Goal: Use online tool/utility: Utilize a website feature to perform a specific function

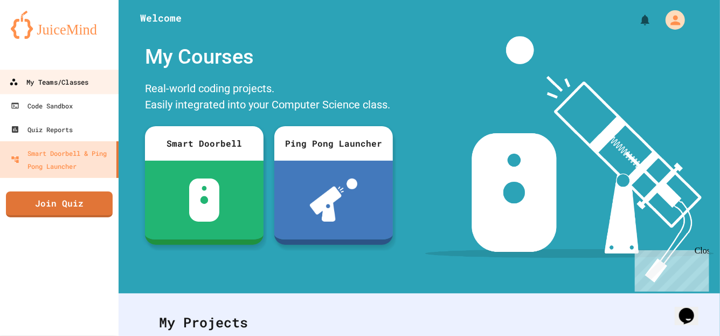
click at [65, 81] on div "My Teams/Classes" at bounding box center [48, 81] width 79 height 13
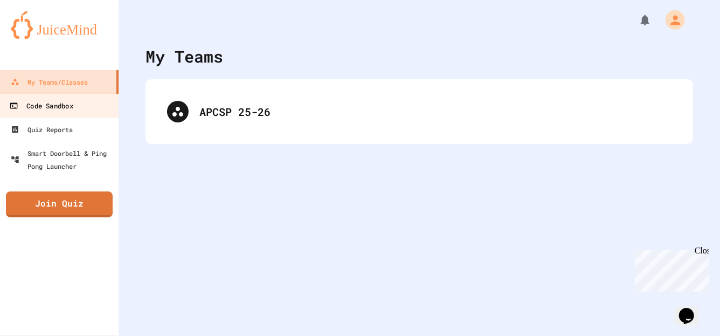
click at [92, 116] on link "Code Sandbox" at bounding box center [59, 105] width 122 height 24
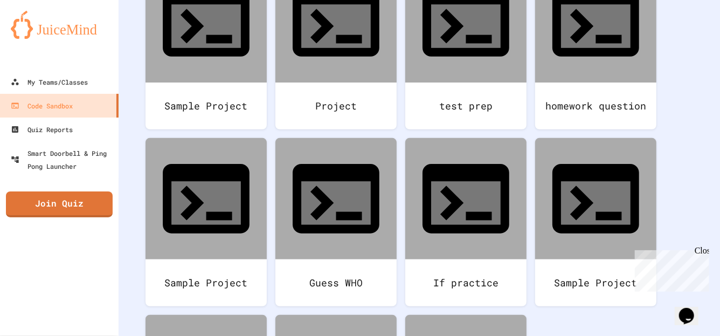
scroll to position [162, 0]
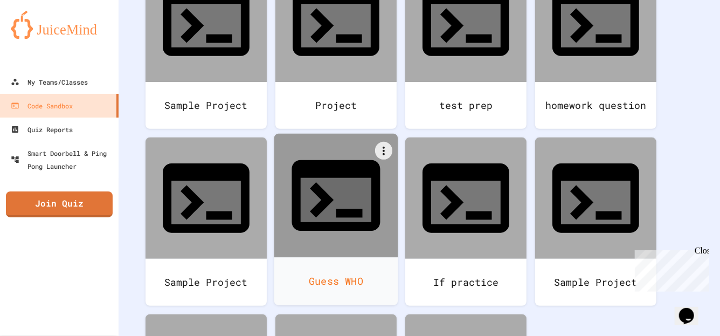
click at [369, 257] on div "Guess WHO" at bounding box center [336, 281] width 124 height 48
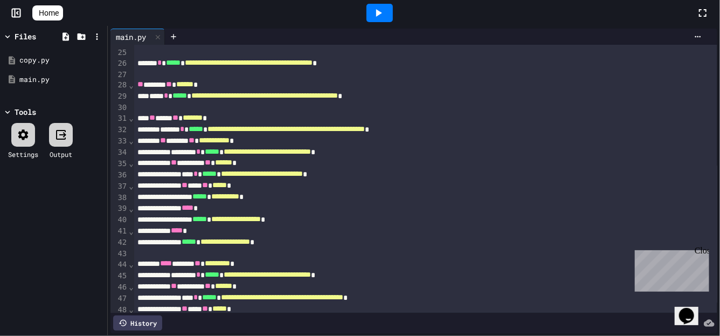
scroll to position [500, 0]
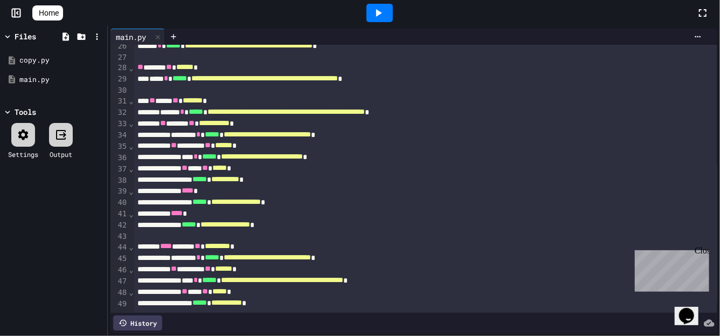
click at [375, 18] on div at bounding box center [380, 13] width 26 height 18
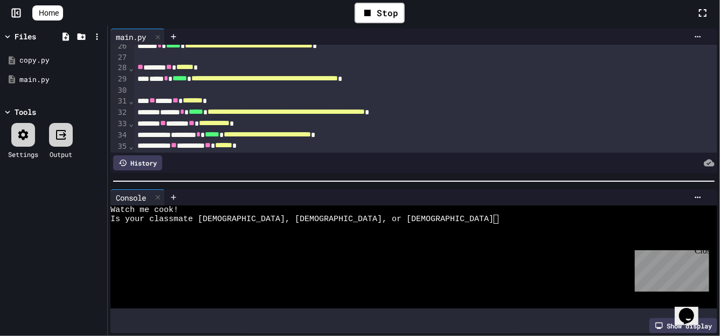
click at [331, 218] on textarea "Terminal input" at bounding box center [331, 219] width 5 height 9
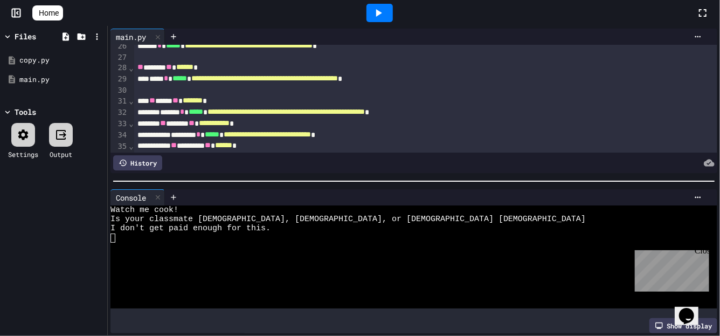
click at [380, 13] on icon at bounding box center [378, 12] width 13 height 13
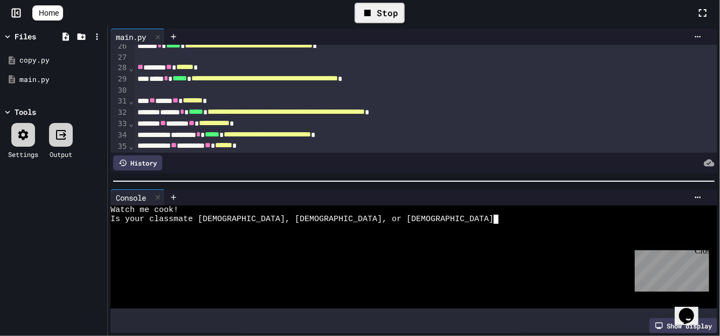
click at [330, 217] on textarea "Terminal input" at bounding box center [331, 219] width 5 height 9
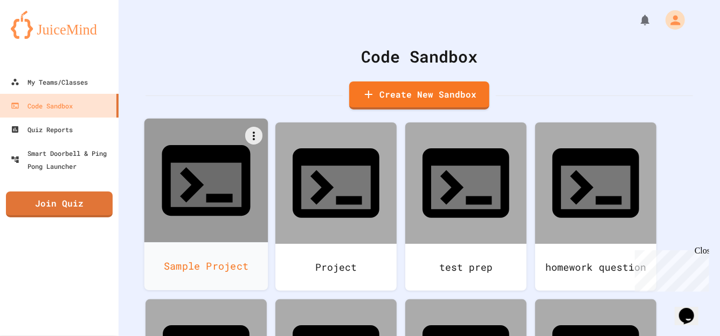
click at [218, 242] on div "Sample Project" at bounding box center [207, 266] width 124 height 48
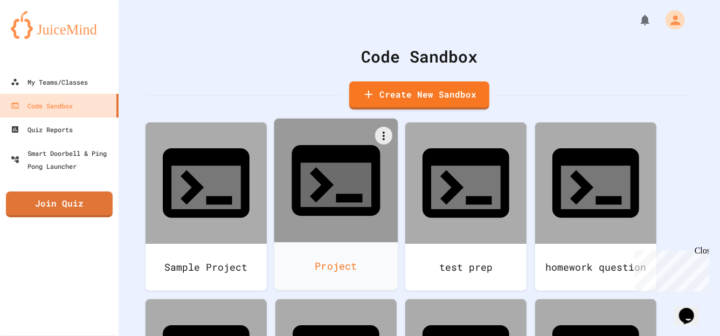
click at [310, 167] on div at bounding box center [336, 181] width 124 height 124
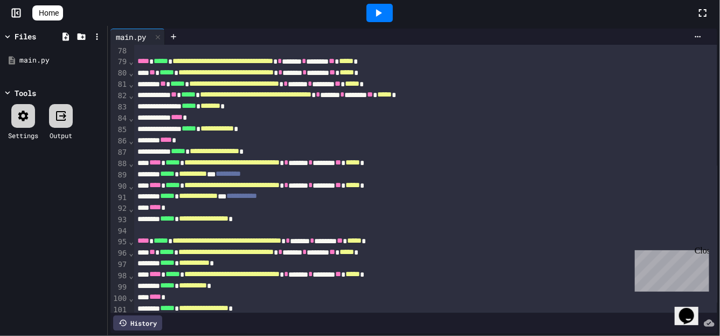
scroll to position [1123, 0]
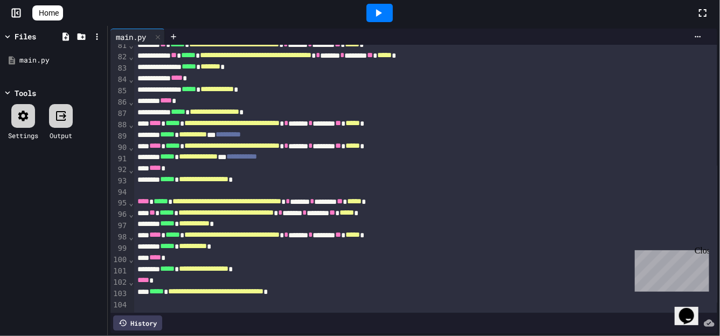
click at [328, 313] on div "History" at bounding box center [414, 323] width 607 height 20
click at [392, 5] on div at bounding box center [380, 13] width 26 height 18
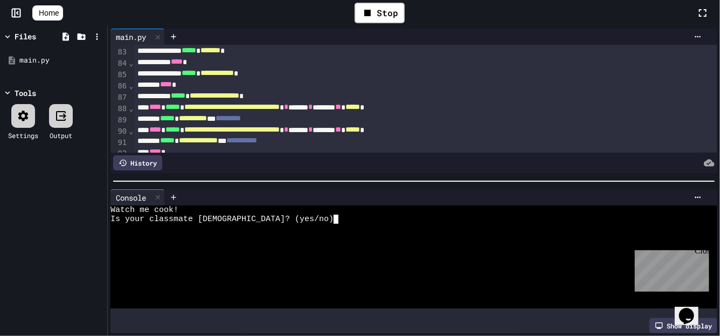
click at [271, 219] on textarea "Terminal input" at bounding box center [273, 219] width 5 height 9
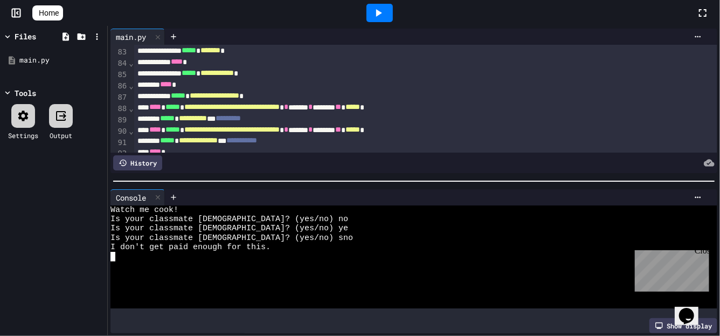
click at [385, 17] on icon at bounding box center [378, 12] width 13 height 13
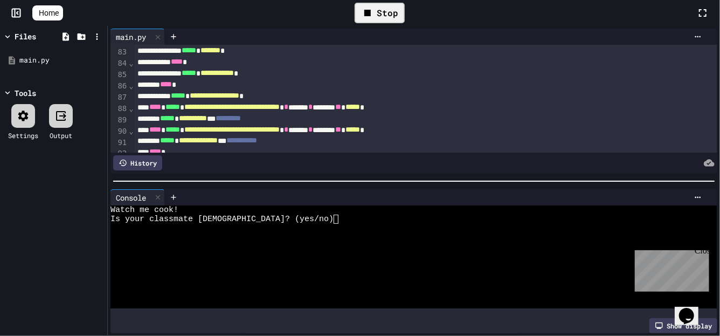
click at [273, 216] on textarea "Terminal input" at bounding box center [273, 219] width 5 height 9
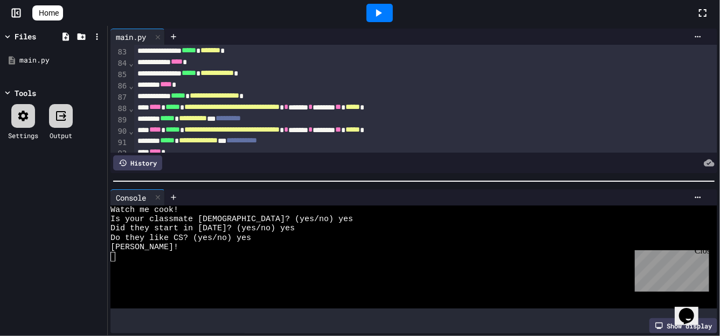
click at [393, 14] on div at bounding box center [380, 13] width 26 height 18
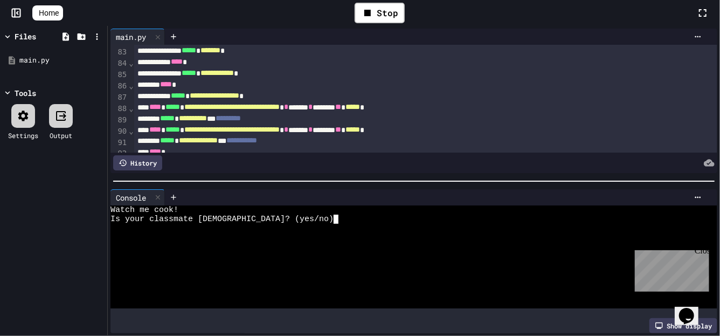
click at [269, 227] on div at bounding box center [404, 228] width 587 height 9
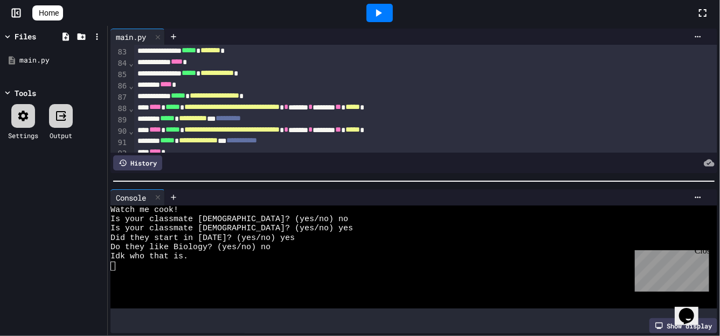
click at [385, 17] on icon at bounding box center [378, 12] width 13 height 13
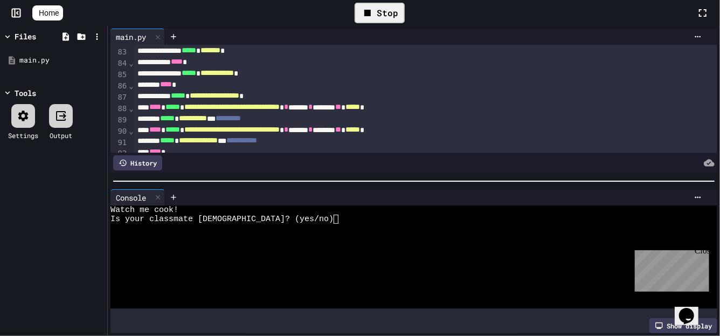
click at [272, 215] on textarea "Terminal input" at bounding box center [273, 219] width 5 height 9
click at [308, 219] on div "Is your classmate [DEMOGRAPHIC_DATA]? (yes/no) ye" at bounding box center [404, 219] width 587 height 9
click at [279, 234] on div at bounding box center [404, 238] width 587 height 9
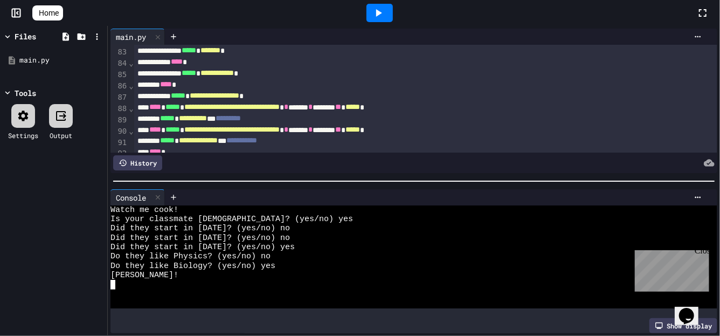
click at [393, 20] on div at bounding box center [380, 13] width 26 height 18
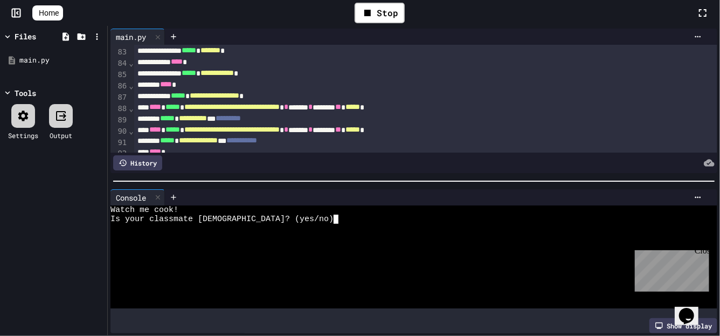
click at [281, 215] on div "Is your classmate [DEMOGRAPHIC_DATA]? (yes/no)" at bounding box center [404, 219] width 587 height 9
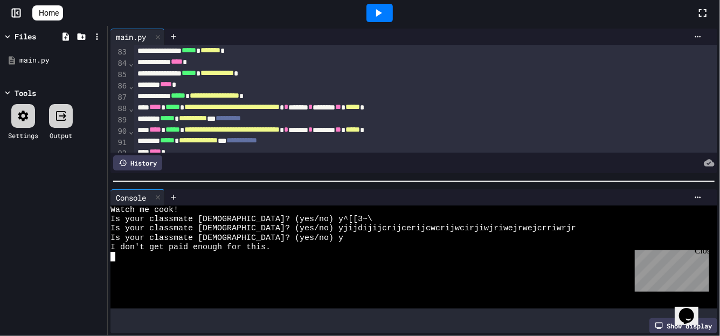
click at [385, 14] on icon at bounding box center [378, 12] width 13 height 13
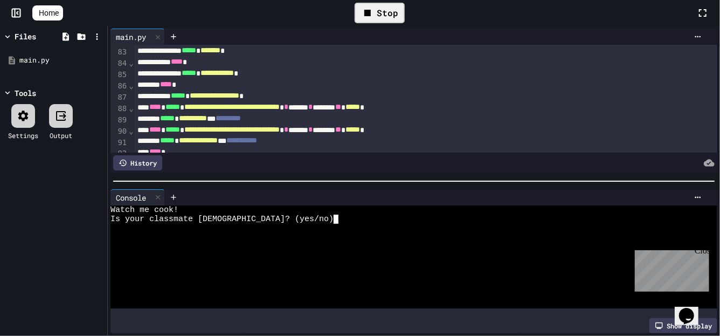
click at [312, 226] on div at bounding box center [404, 228] width 587 height 9
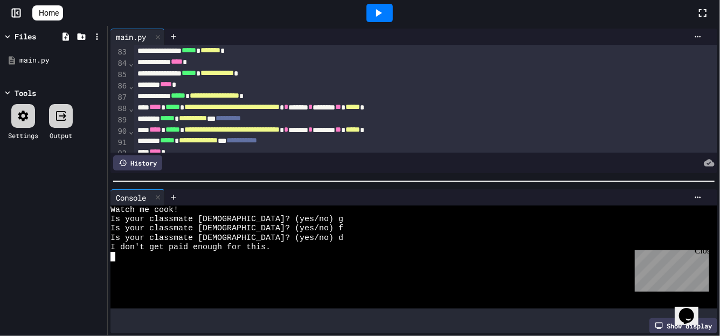
click at [385, 10] on icon at bounding box center [378, 12] width 13 height 13
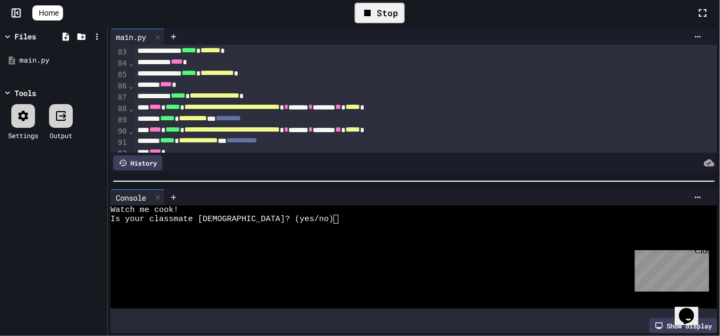
click at [286, 193] on div at bounding box center [444, 197] width 525 height 9
click at [279, 215] on div "Is your classmate [DEMOGRAPHIC_DATA]? (yes/no)" at bounding box center [404, 219] width 587 height 9
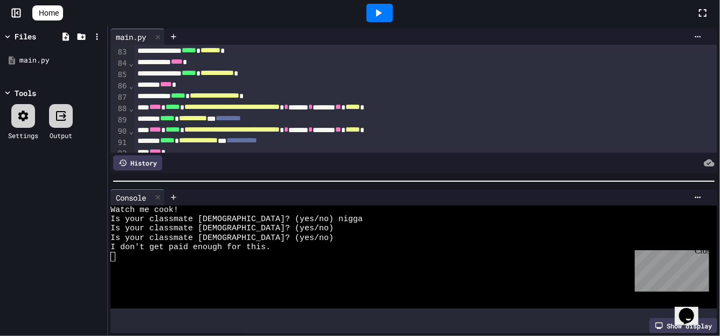
click at [374, 14] on div at bounding box center [380, 13] width 26 height 18
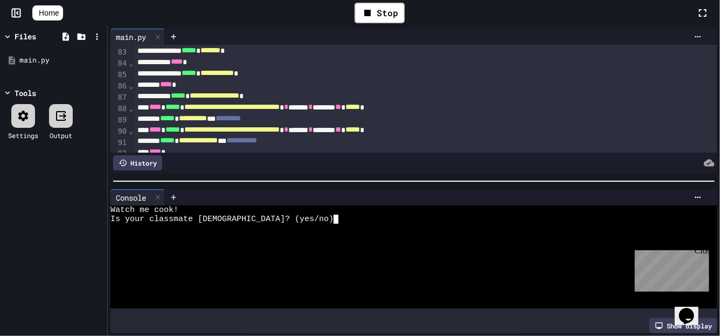
click at [301, 205] on div "Watch me cook!" at bounding box center [404, 209] width 587 height 9
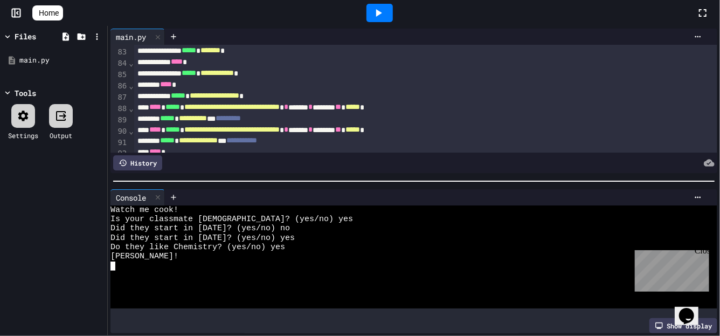
click at [385, 18] on icon at bounding box center [378, 12] width 13 height 13
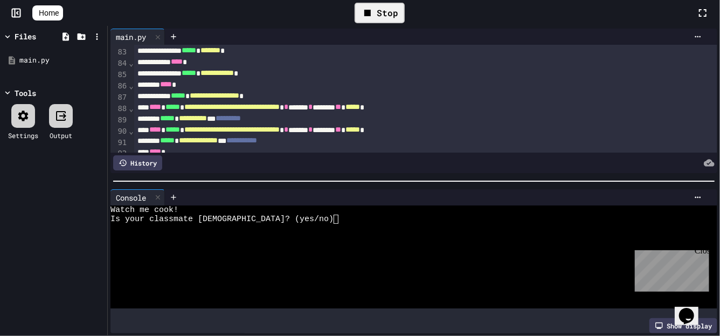
click at [275, 219] on textarea "Terminal input" at bounding box center [273, 219] width 5 height 9
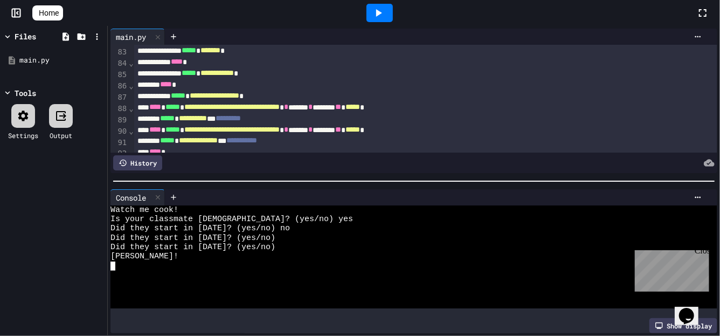
click at [393, 10] on div at bounding box center [380, 13] width 26 height 18
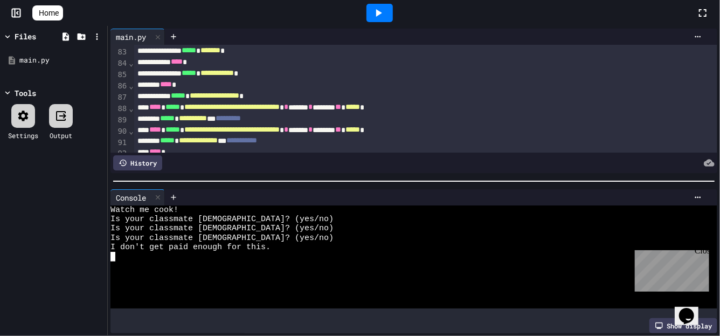
click at [385, 18] on icon at bounding box center [378, 12] width 13 height 13
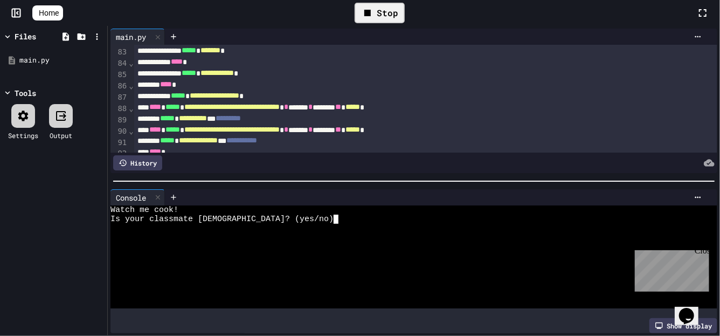
click at [293, 208] on div "Watch me cook!" at bounding box center [404, 209] width 587 height 9
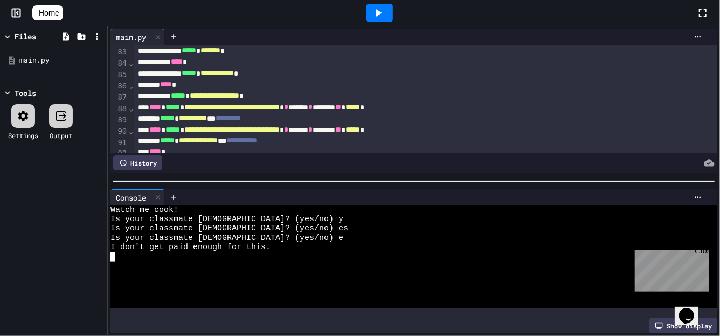
click at [385, 22] on div at bounding box center [380, 13] width 26 height 18
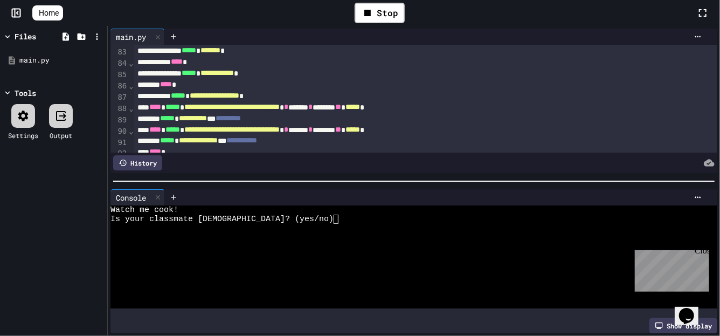
click at [369, 262] on div at bounding box center [404, 266] width 587 height 9
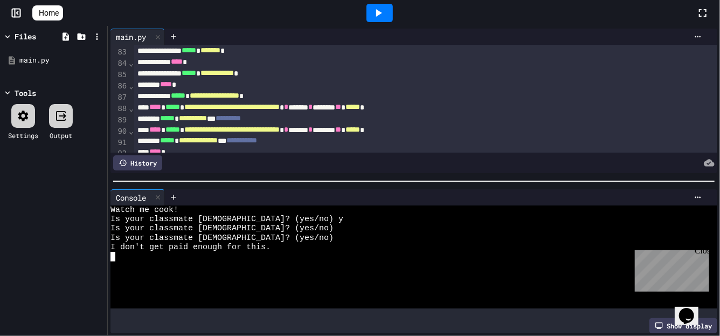
click at [387, 25] on div at bounding box center [379, 12] width 37 height 29
click at [385, 16] on icon at bounding box center [378, 12] width 13 height 13
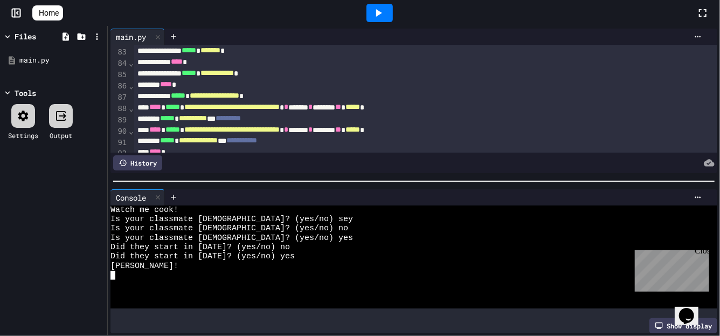
click at [384, 18] on icon at bounding box center [378, 12] width 13 height 13
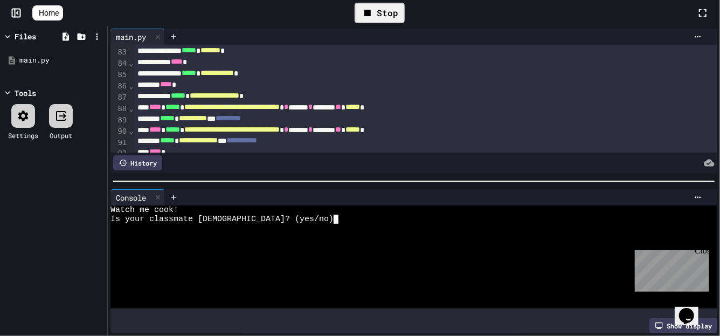
click at [312, 262] on div at bounding box center [404, 266] width 587 height 9
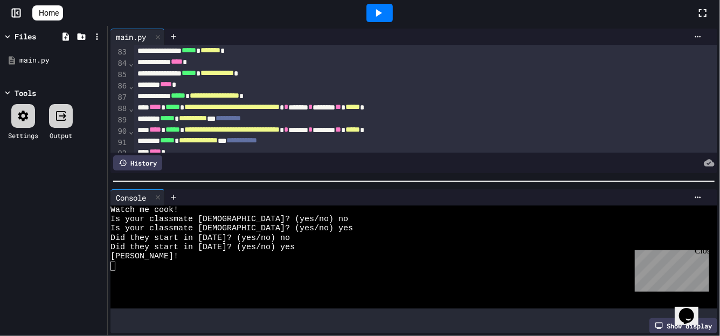
click at [50, 21] on div "Home" at bounding box center [360, 13] width 720 height 26
click at [53, 13] on span "Home" at bounding box center [49, 13] width 20 height 11
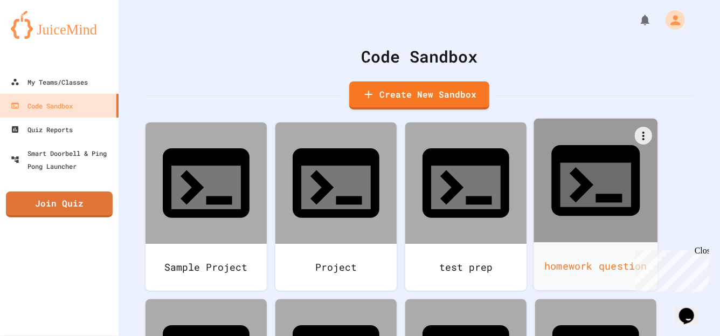
click at [583, 163] on icon at bounding box center [596, 185] width 71 height 44
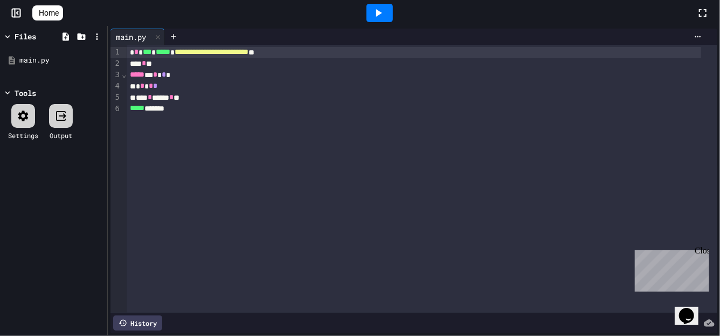
click at [314, 156] on div "**********" at bounding box center [422, 179] width 591 height 268
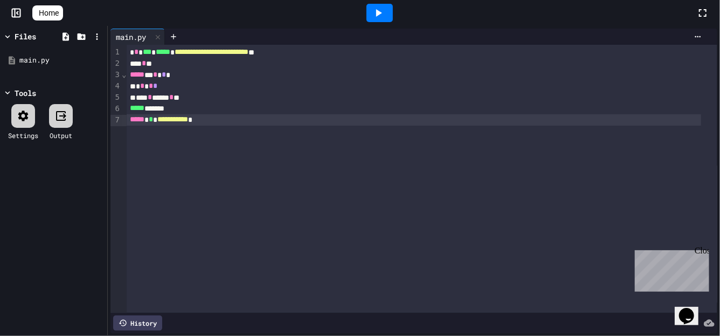
click at [383, 16] on icon at bounding box center [378, 12] width 13 height 13
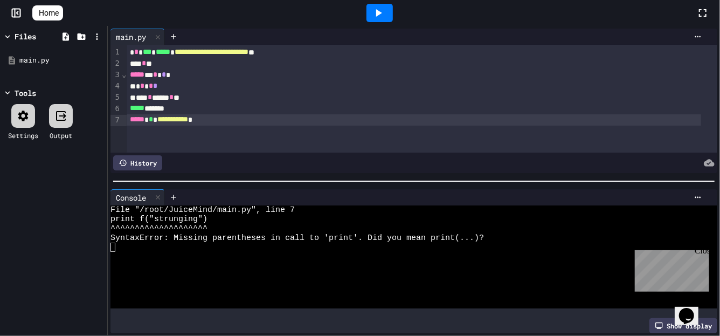
click at [260, 123] on div "**********" at bounding box center [414, 119] width 575 height 11
click at [385, 17] on icon at bounding box center [378, 12] width 13 height 13
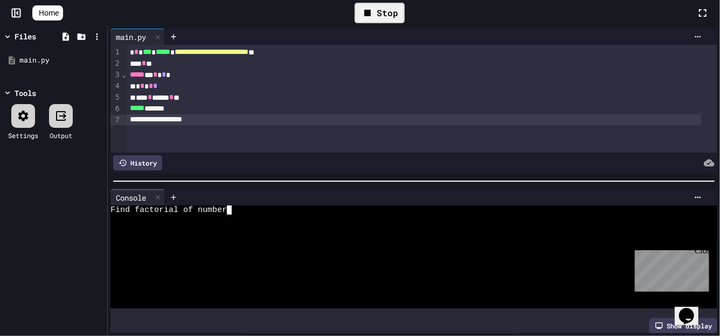
click at [243, 205] on div "Find factorial of number" at bounding box center [404, 209] width 587 height 9
drag, startPoint x: 219, startPoint y: 128, endPoint x: 131, endPoint y: 122, distance: 88.1
click at [131, 122] on div "**********" at bounding box center [422, 99] width 591 height 108
click at [393, 10] on div at bounding box center [380, 13] width 26 height 18
click at [239, 206] on div "Find factorial of number" at bounding box center [404, 209] width 587 height 9
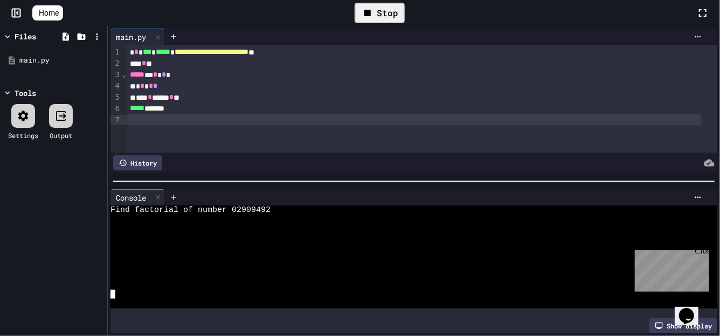
click at [405, 17] on div "Stop" at bounding box center [380, 13] width 50 height 20
click at [393, 18] on div at bounding box center [380, 13] width 26 height 18
click at [224, 224] on div at bounding box center [404, 228] width 587 height 9
click at [390, 18] on div "Stop" at bounding box center [380, 13] width 50 height 20
click at [373, 27] on div at bounding box center [379, 12] width 37 height 29
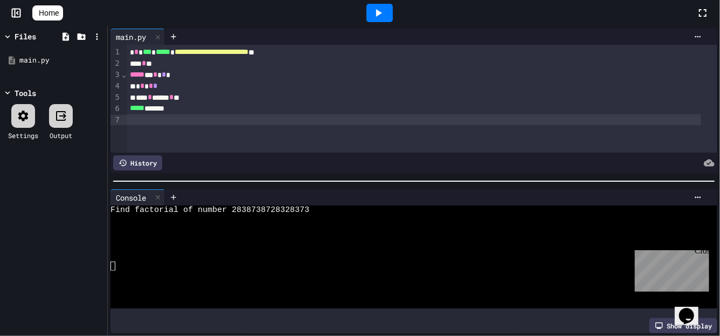
click at [385, 17] on icon at bounding box center [378, 12] width 13 height 13
click at [298, 205] on div "Find factorial of number" at bounding box center [404, 209] width 587 height 9
click at [381, 13] on icon at bounding box center [379, 13] width 6 height 8
click at [240, 208] on div "Find factorial of number" at bounding box center [404, 209] width 587 height 9
click at [388, 25] on div "Stop" at bounding box center [379, 12] width 61 height 31
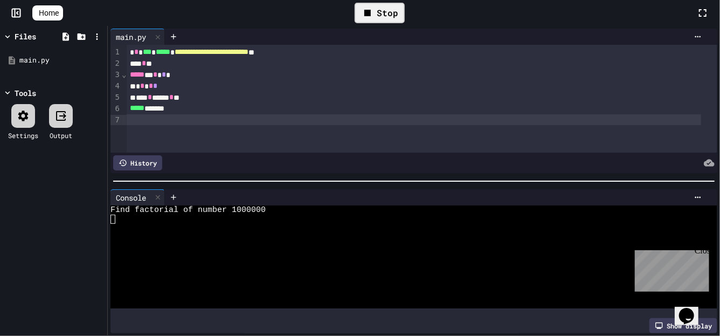
click at [389, 20] on div "Stop" at bounding box center [380, 13] width 50 height 20
click at [389, 20] on div at bounding box center [380, 13] width 26 height 18
click at [296, 206] on div "Find factorial of number" at bounding box center [404, 209] width 587 height 9
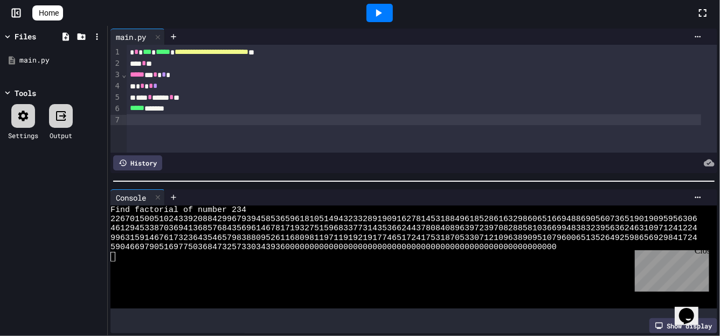
click at [381, 20] on div at bounding box center [380, 13] width 26 height 18
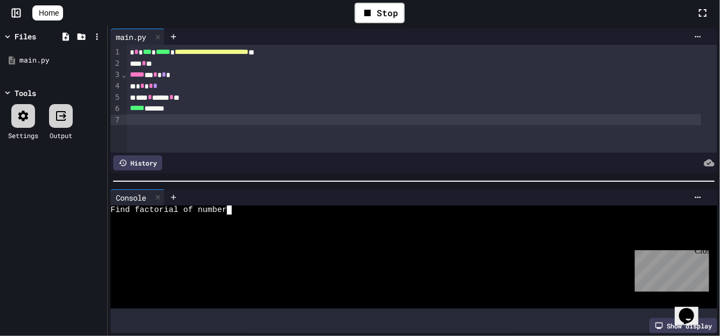
click at [338, 215] on div at bounding box center [404, 219] width 587 height 9
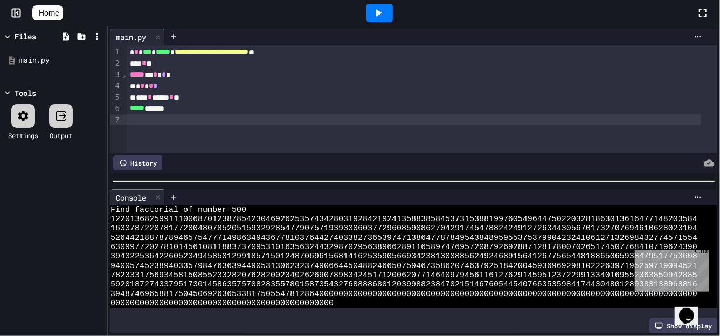
click at [705, 251] on div "Close" at bounding box center [701, 251] width 13 height 13
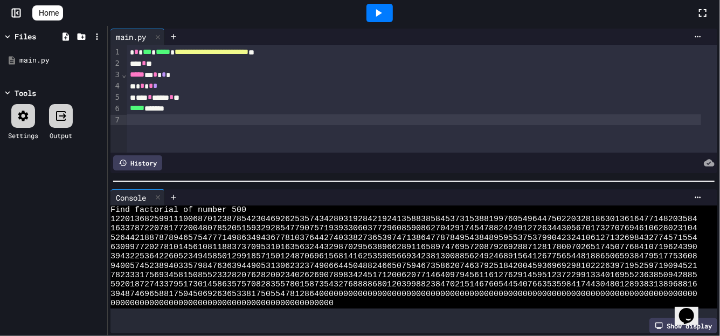
click at [385, 10] on icon at bounding box center [378, 12] width 13 height 13
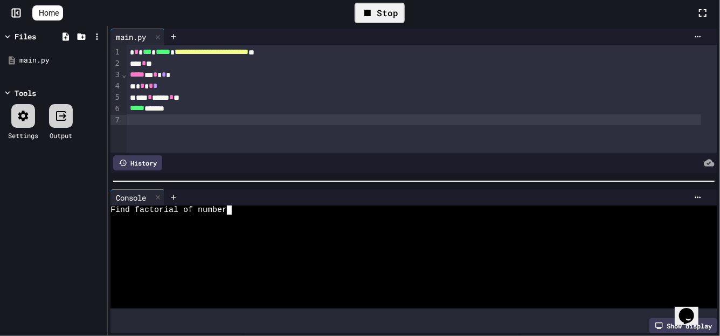
click at [263, 215] on div at bounding box center [404, 219] width 587 height 9
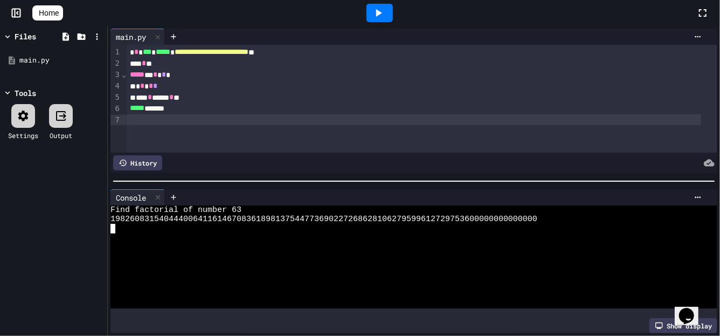
click at [386, 2] on div at bounding box center [379, 12] width 37 height 29
click at [385, 16] on icon at bounding box center [378, 12] width 13 height 13
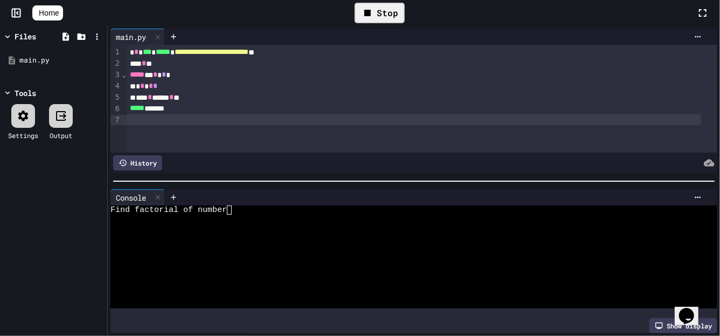
click at [311, 122] on div at bounding box center [414, 119] width 575 height 11
click at [392, 22] on div "Stop" at bounding box center [380, 13] width 50 height 20
click at [390, 20] on div at bounding box center [380, 13] width 26 height 18
click at [253, 215] on div at bounding box center [404, 219] width 587 height 9
click at [382, 13] on icon at bounding box center [379, 13] width 6 height 8
